Goal: Task Accomplishment & Management: Manage account settings

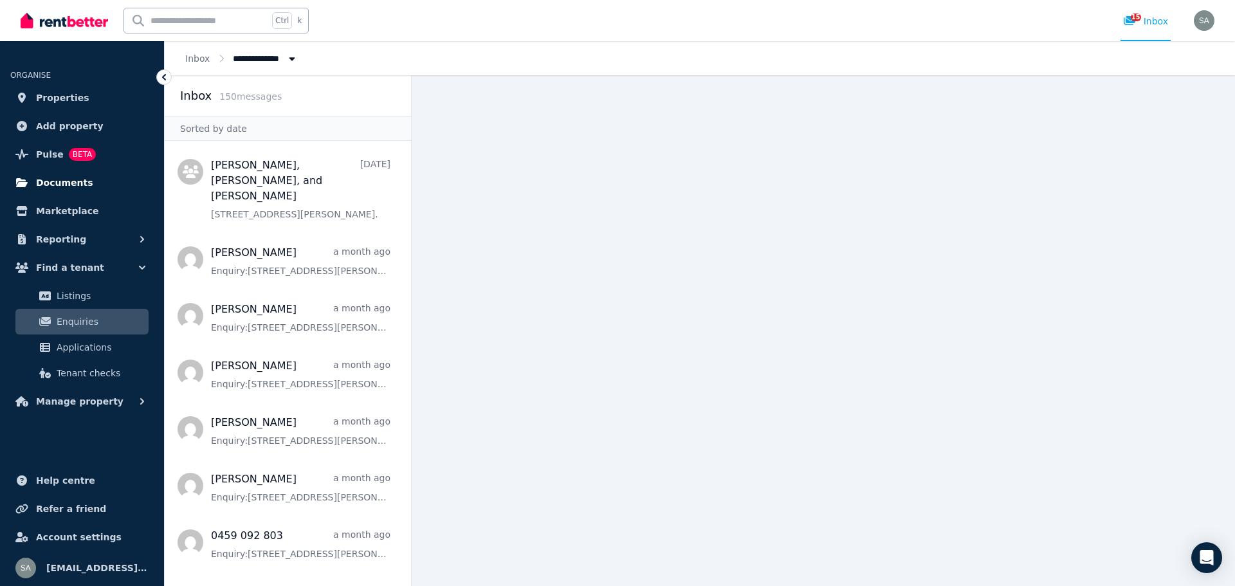
click at [62, 183] on span "Documents" at bounding box center [64, 182] width 57 height 15
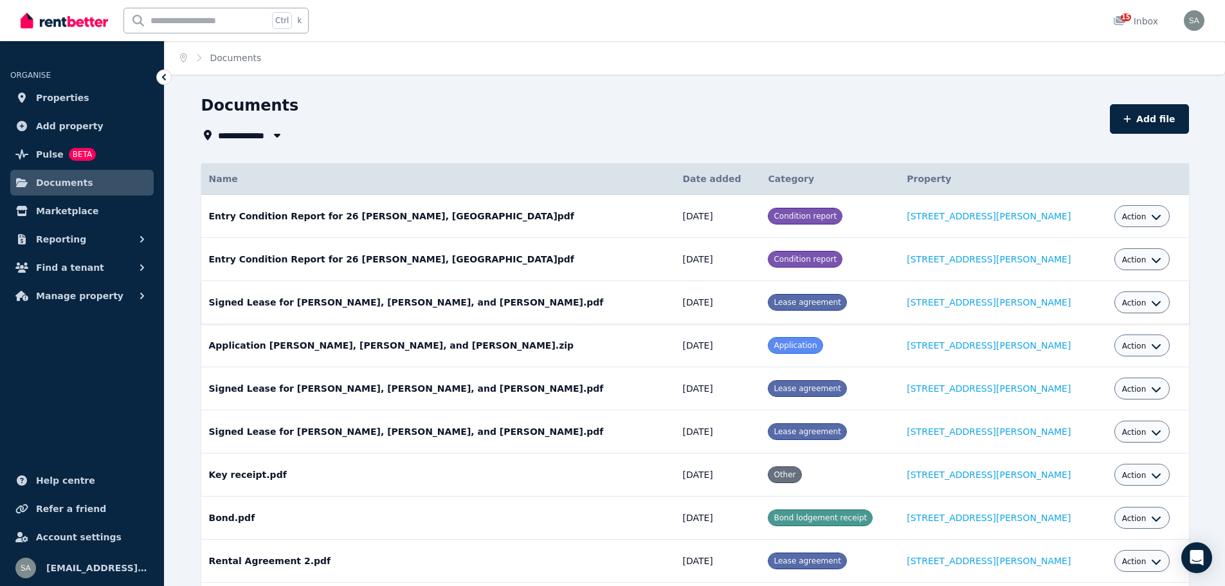
click at [517, 306] on td "Signed Lease for [PERSON_NAME], [PERSON_NAME], and [PERSON_NAME].pdf Date added…" at bounding box center [438, 302] width 474 height 43
click at [48, 182] on span "Documents" at bounding box center [64, 182] width 57 height 15
click at [139, 243] on icon "button" at bounding box center [142, 239] width 13 height 13
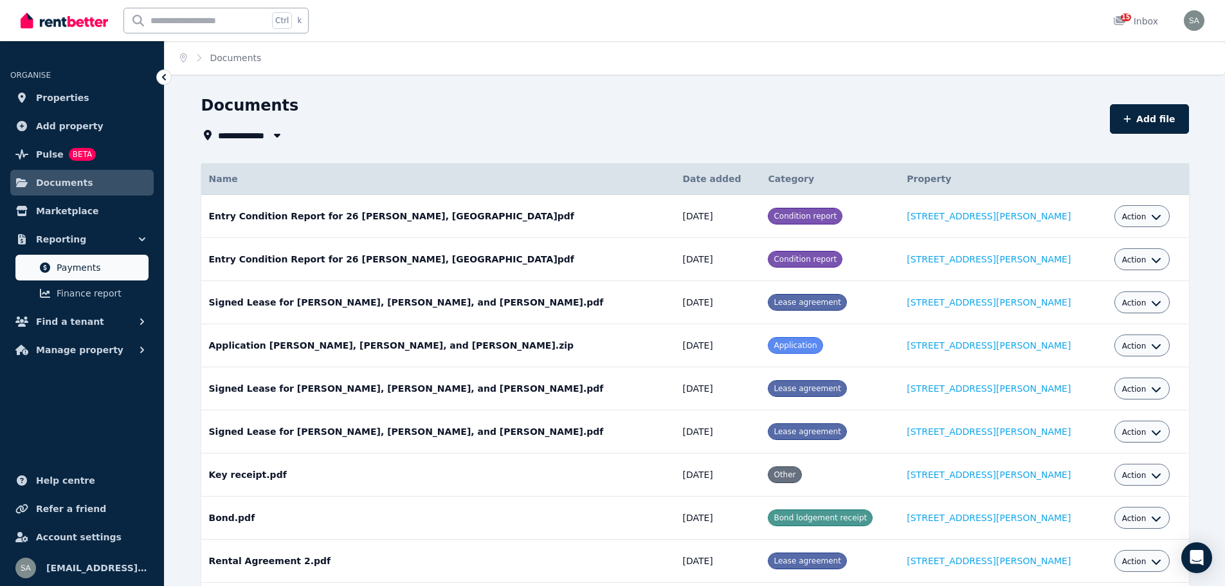
click at [93, 269] on span "Payments" at bounding box center [100, 267] width 87 height 15
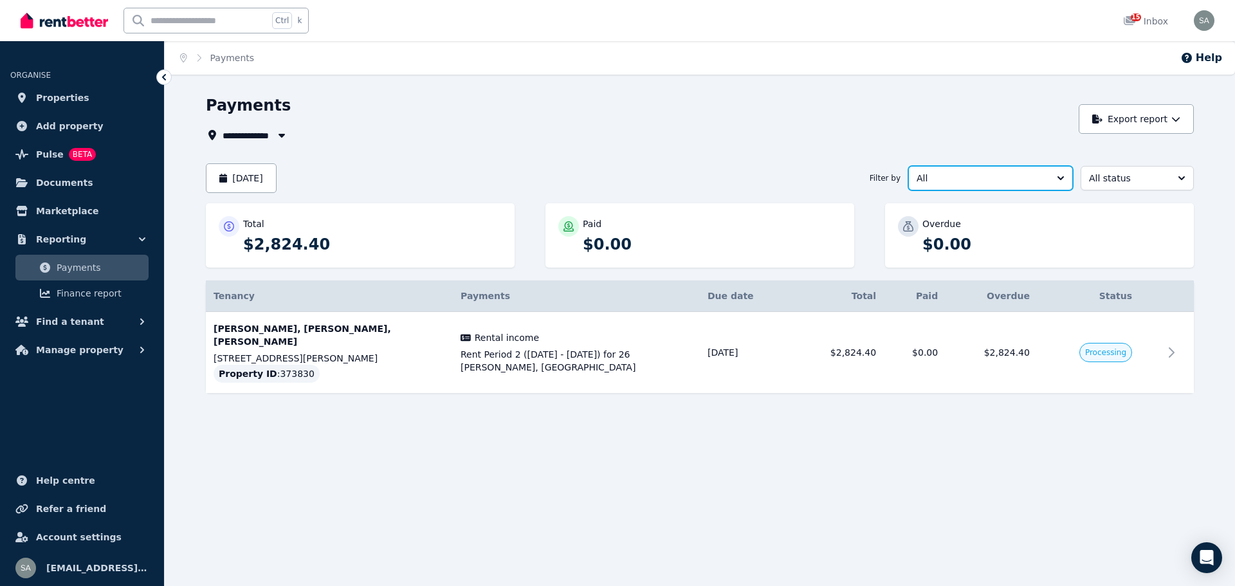
click at [1060, 175] on button "All" at bounding box center [990, 178] width 165 height 24
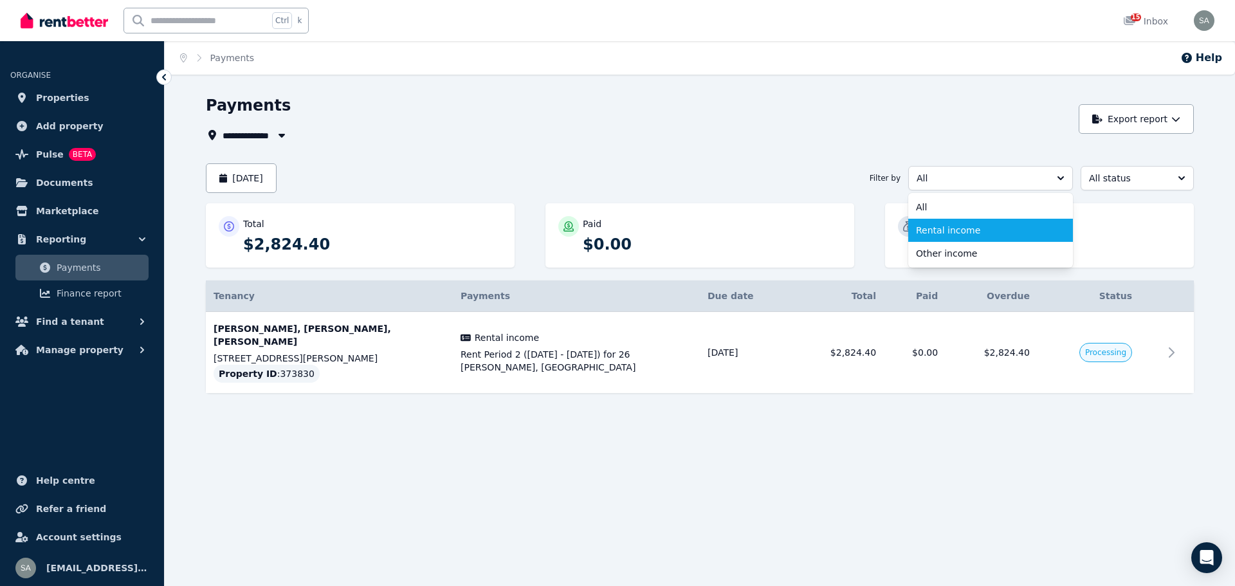
click at [962, 231] on span "Rental income" at bounding box center [983, 230] width 134 height 13
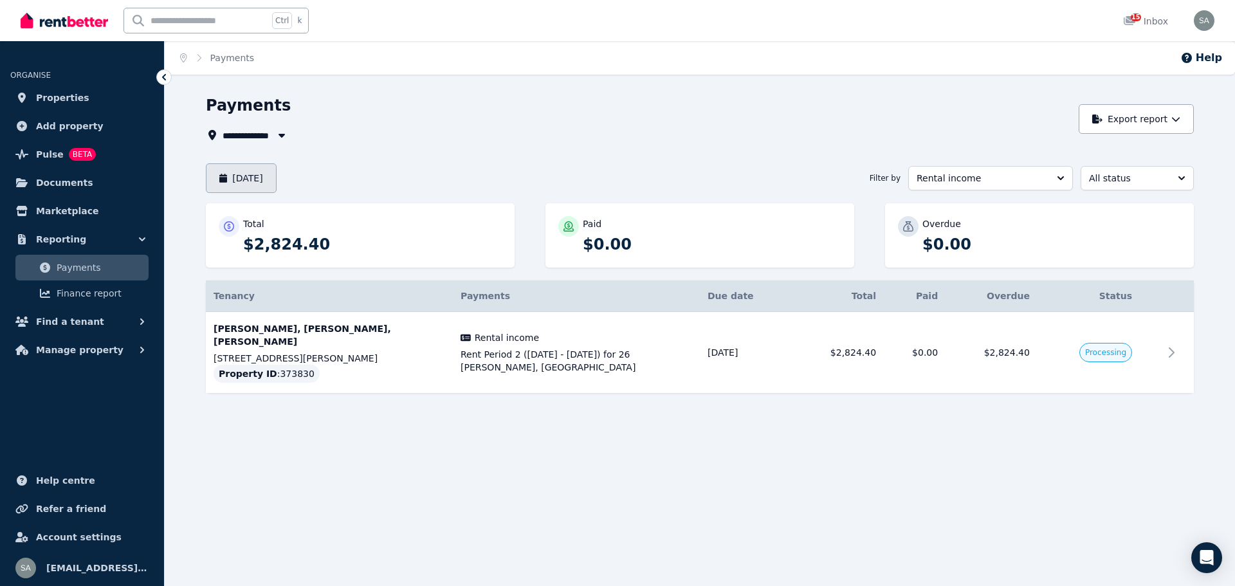
click at [264, 172] on button "[DATE]" at bounding box center [241, 178] width 71 height 30
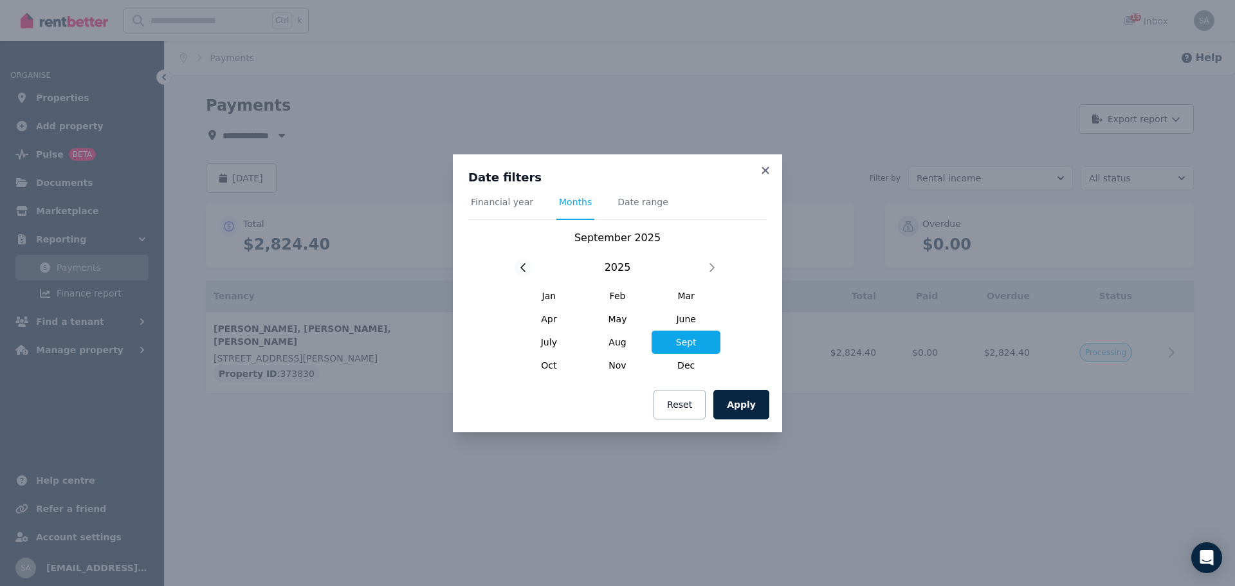
click at [520, 268] on div at bounding box center [524, 268] width 18 height 18
click at [712, 264] on icon at bounding box center [711, 267] width 6 height 10
click at [684, 322] on span "June" at bounding box center [686, 318] width 69 height 23
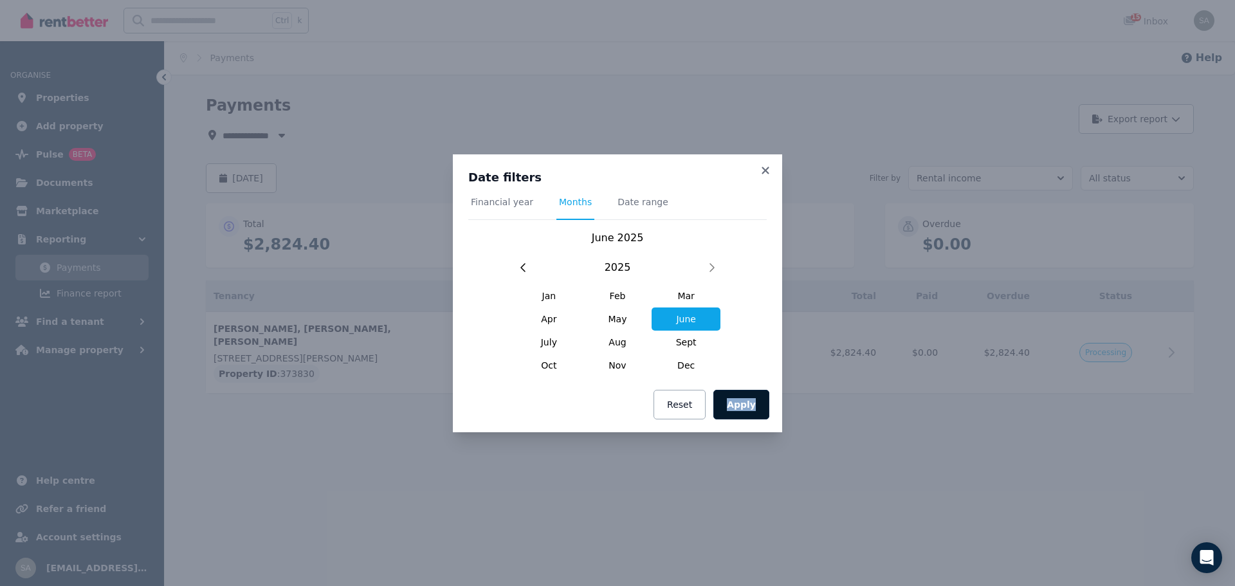
click at [746, 403] on button "Apply" at bounding box center [741, 405] width 56 height 30
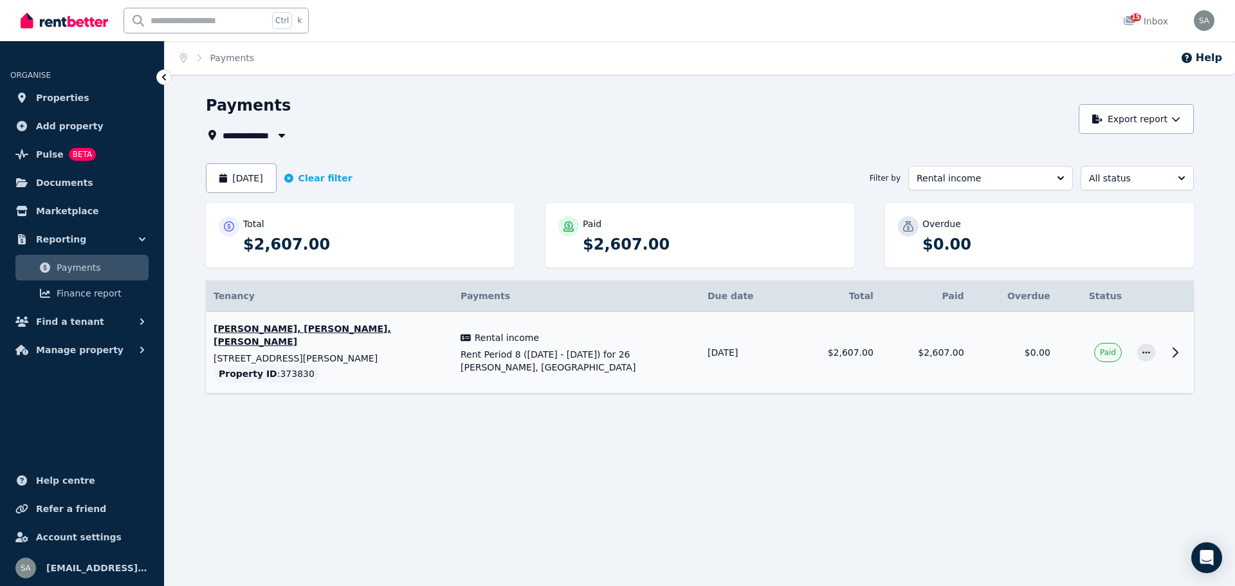
click at [1175, 348] on icon at bounding box center [1175, 352] width 5 height 9
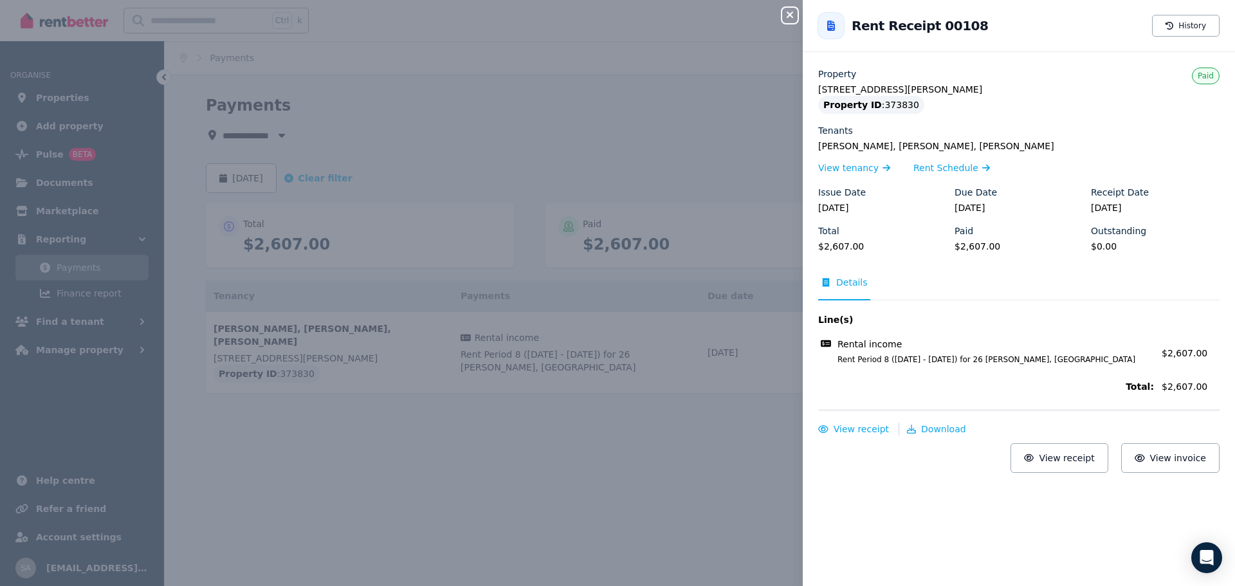
click at [701, 504] on div "Close panel Back to Rent Receipt 00108 History Property [STREET_ADDRESS][PERSON…" at bounding box center [617, 293] width 1235 height 586
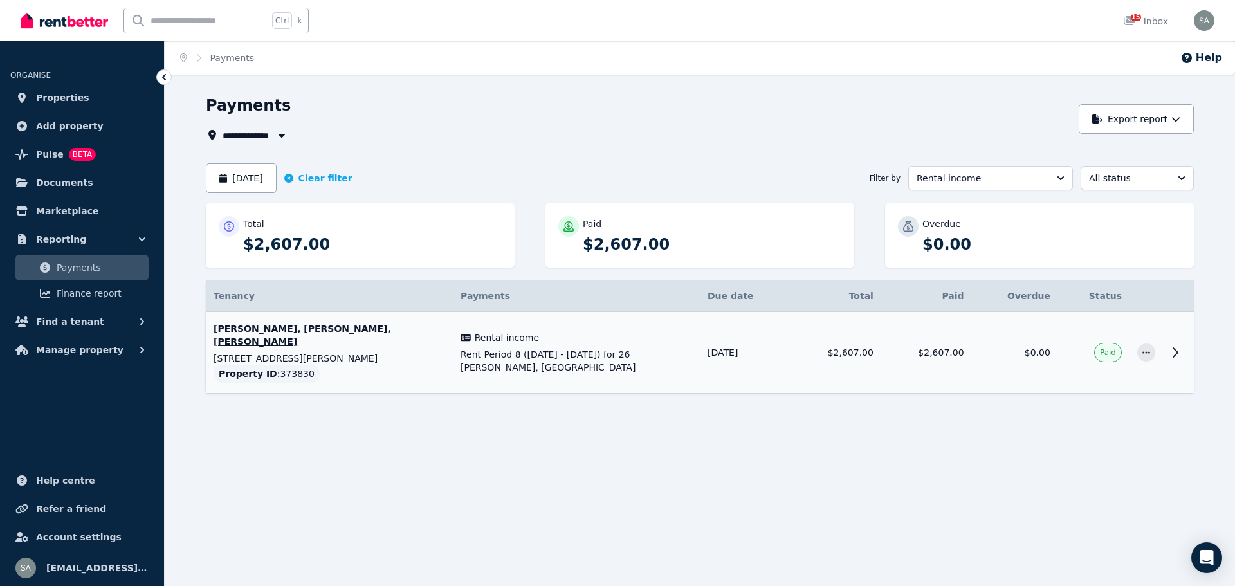
click at [1173, 345] on icon at bounding box center [1175, 352] width 15 height 15
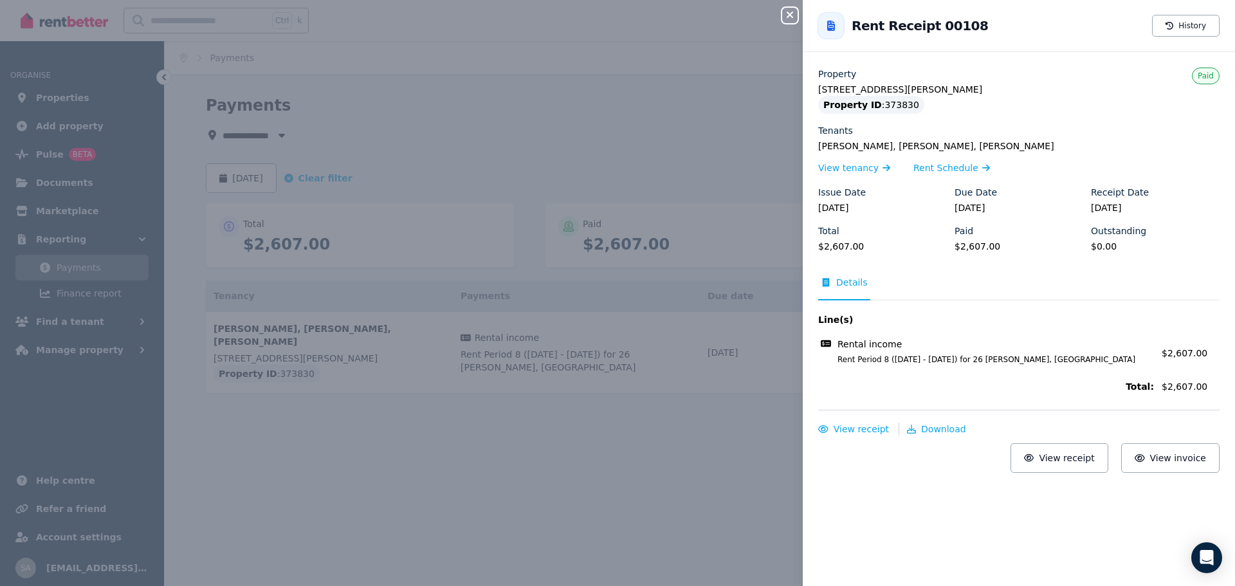
click at [674, 472] on div "Close panel Back to Rent Receipt 00108 History Property [STREET_ADDRESS][PERSON…" at bounding box center [617, 293] width 1235 height 586
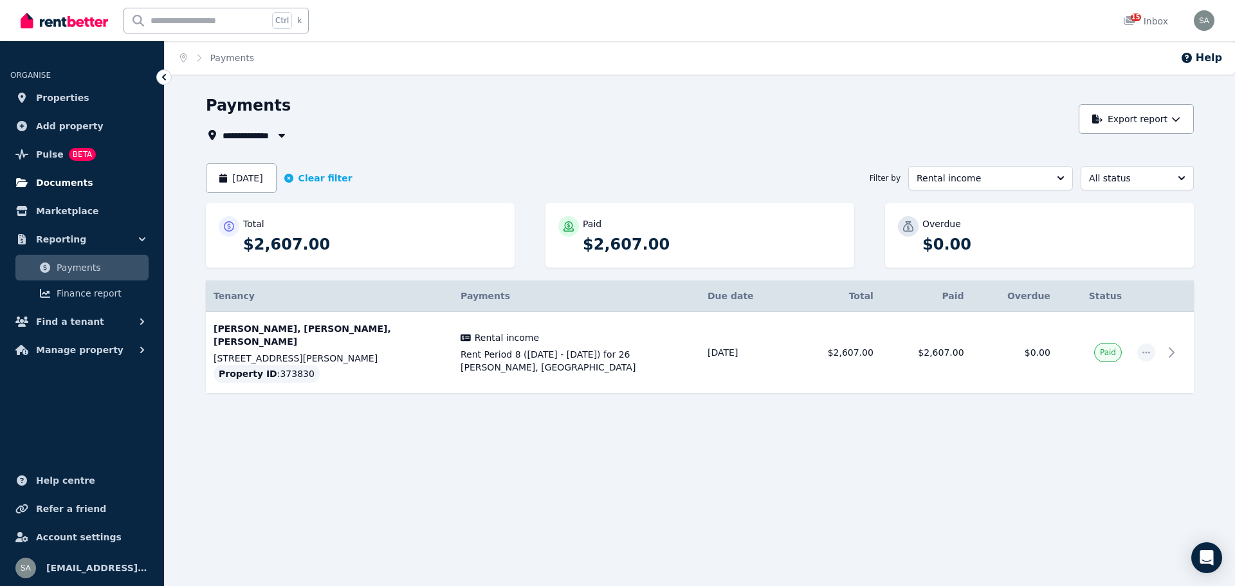
click at [59, 185] on span "Documents" at bounding box center [64, 182] width 57 height 15
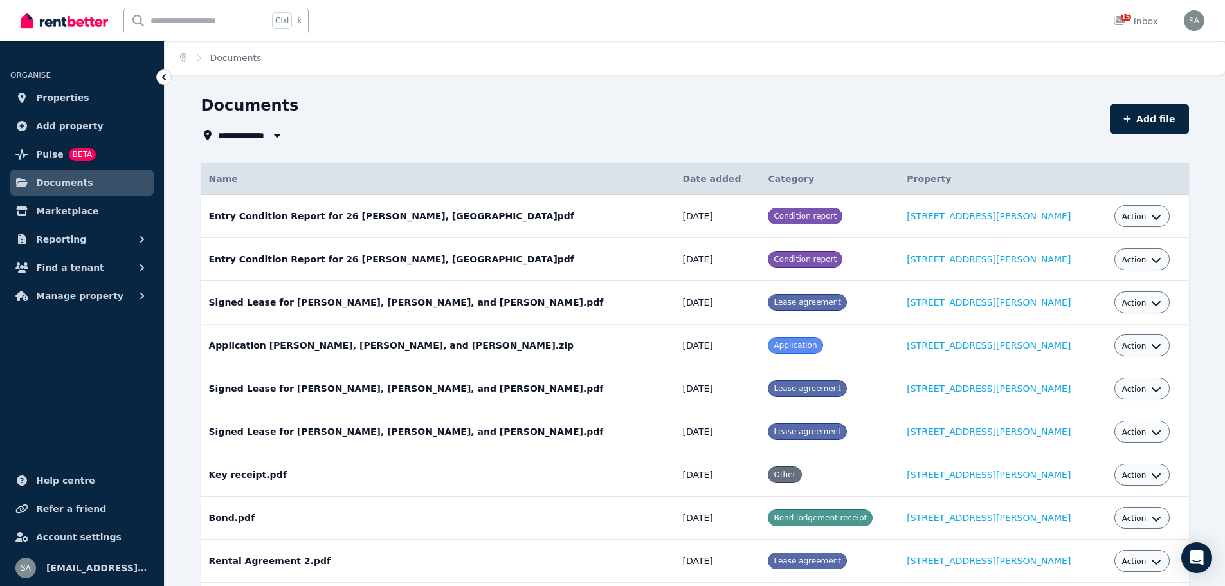
click at [1152, 302] on icon "button" at bounding box center [1156, 303] width 9 height 5
click at [1083, 358] on link "View" at bounding box center [1103, 355] width 124 height 23
